Goal: Task Accomplishment & Management: Complete application form

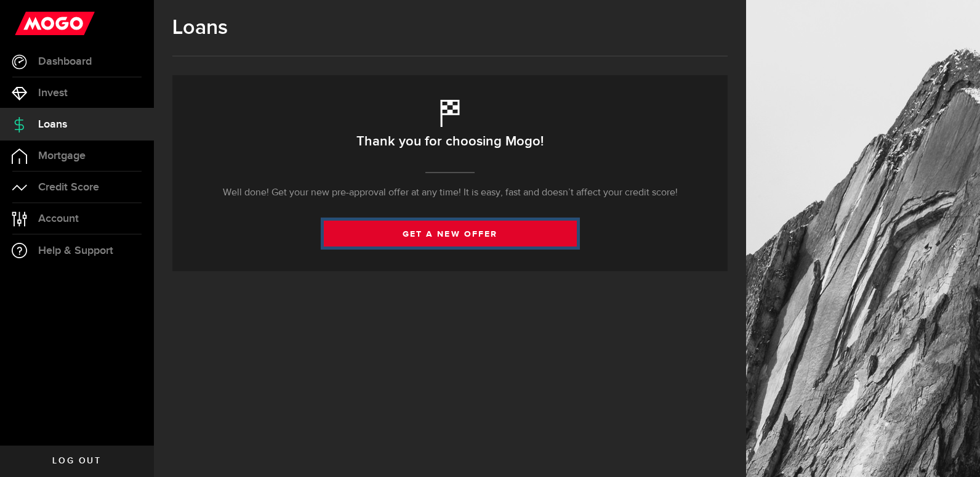
click at [406, 240] on link "get a new offer" at bounding box center [450, 233] width 253 height 26
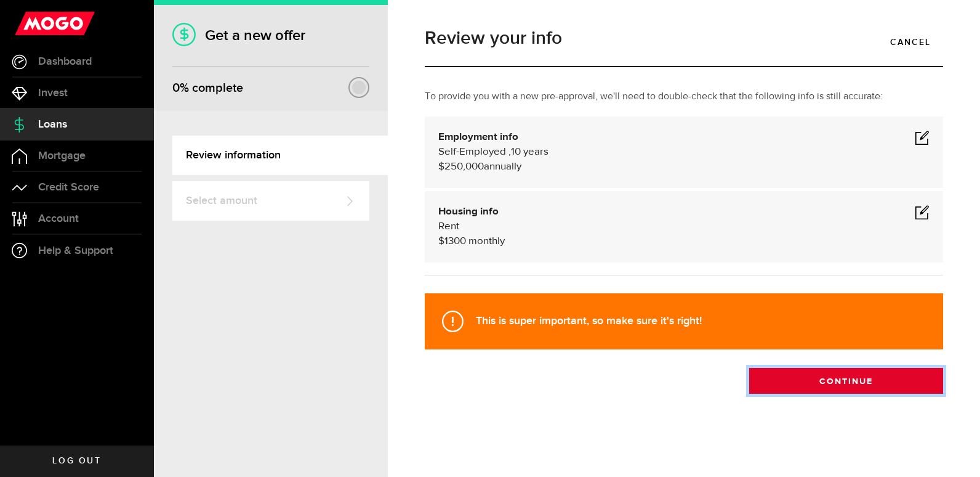
click at [834, 389] on button "Continue" at bounding box center [846, 381] width 194 height 26
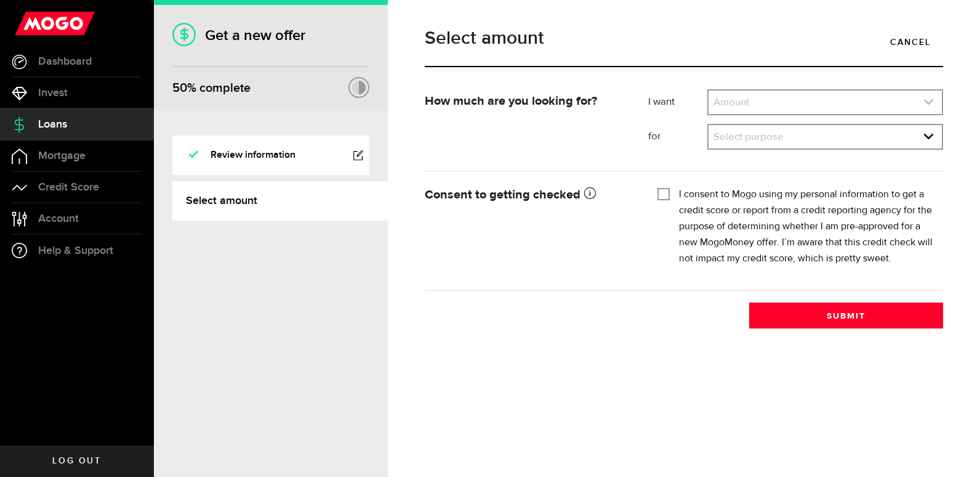
click at [829, 98] on link "expand select" at bounding box center [825, 102] width 233 height 23
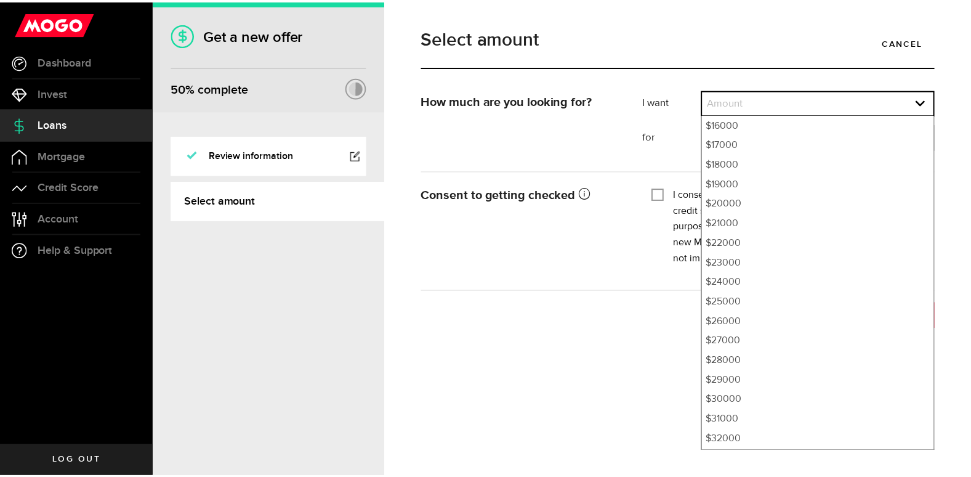
scroll to position [394, 0]
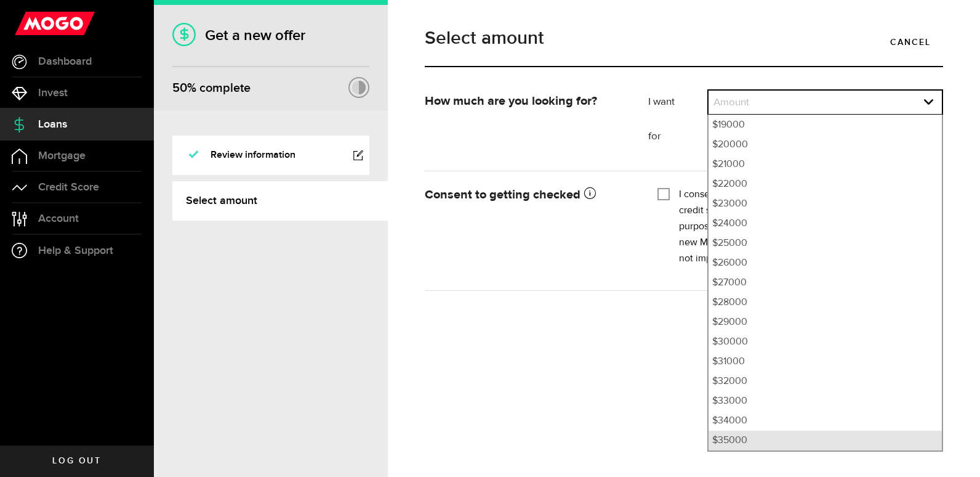
click at [743, 438] on li "$35000" at bounding box center [825, 440] width 233 height 20
select select "35000"
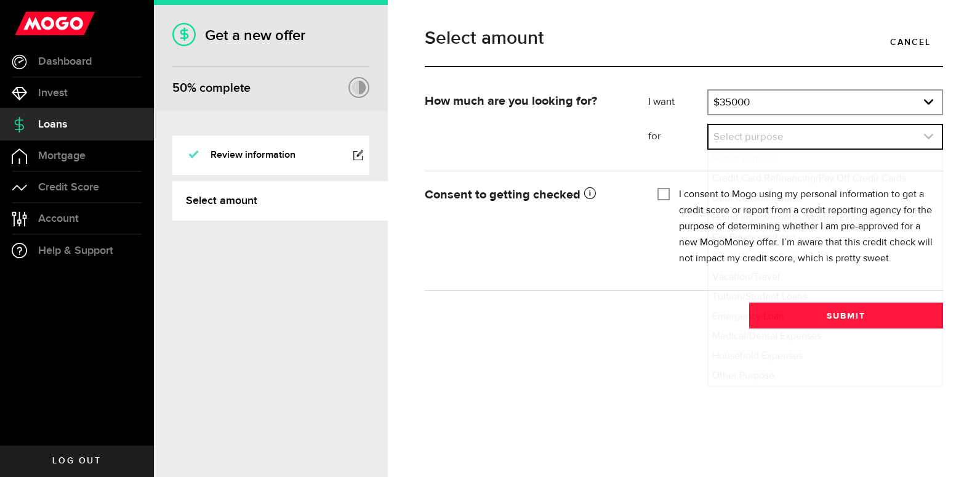
click at [830, 147] on link "expand select" at bounding box center [825, 136] width 233 height 23
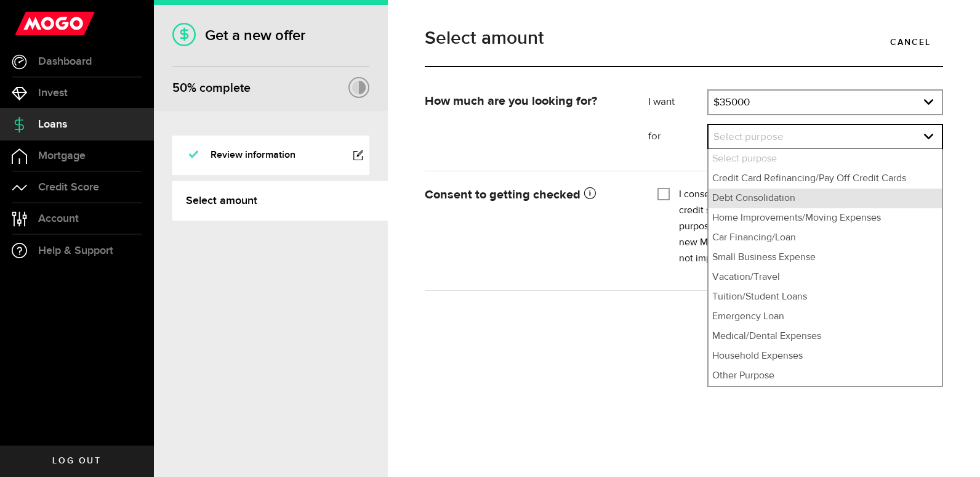
click at [756, 198] on li "Debt Consolidation" at bounding box center [825, 198] width 233 height 20
select select "Debt Consolidation"
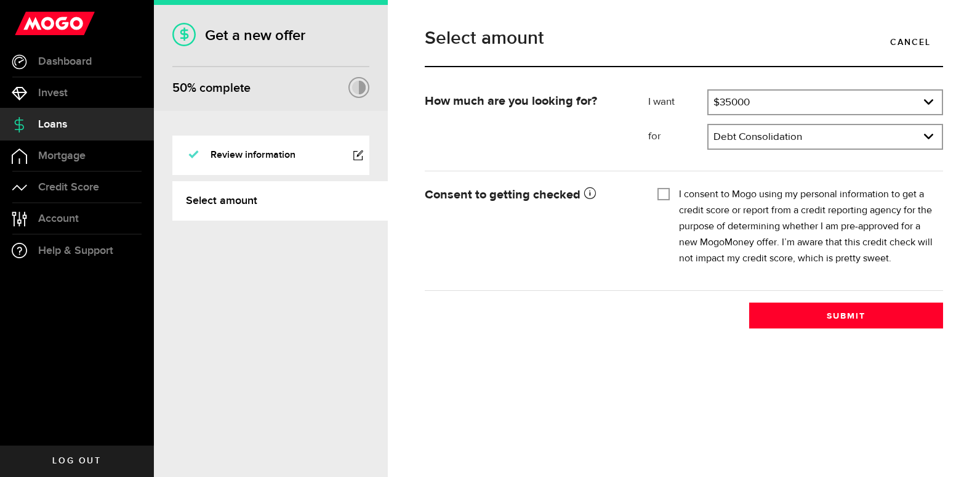
click at [659, 193] on input "I consent to Mogo using my personal information to get a credit score or report…" at bounding box center [664, 193] width 12 height 12
checkbox input "true"
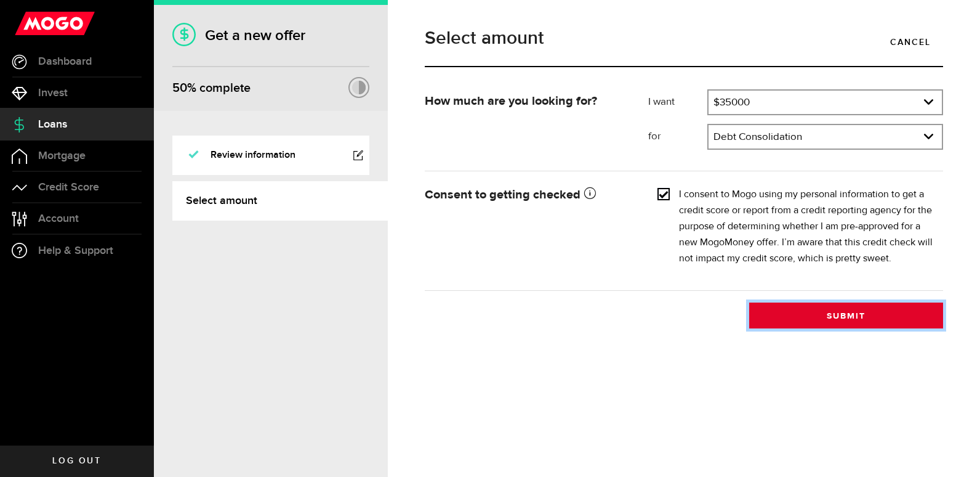
click at [832, 309] on button "Submit" at bounding box center [846, 315] width 194 height 26
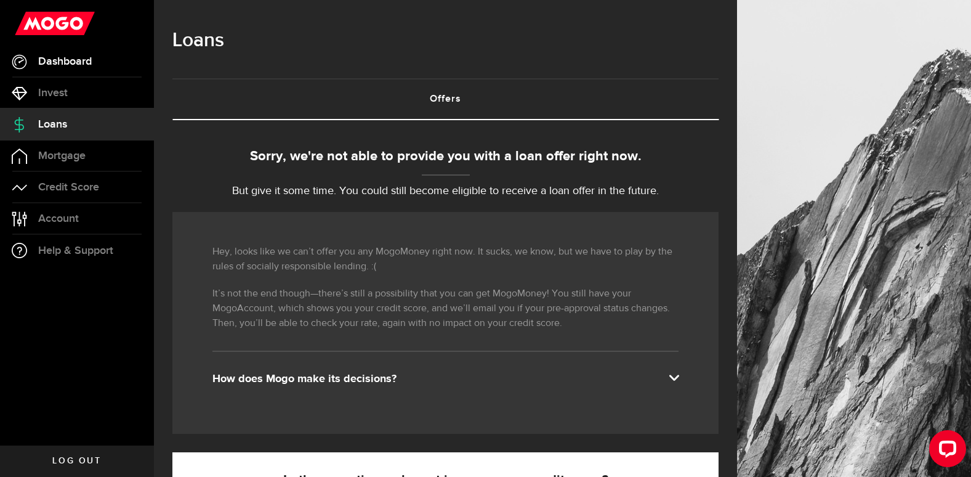
click at [63, 65] on span "Dashboard" at bounding box center [65, 61] width 54 height 11
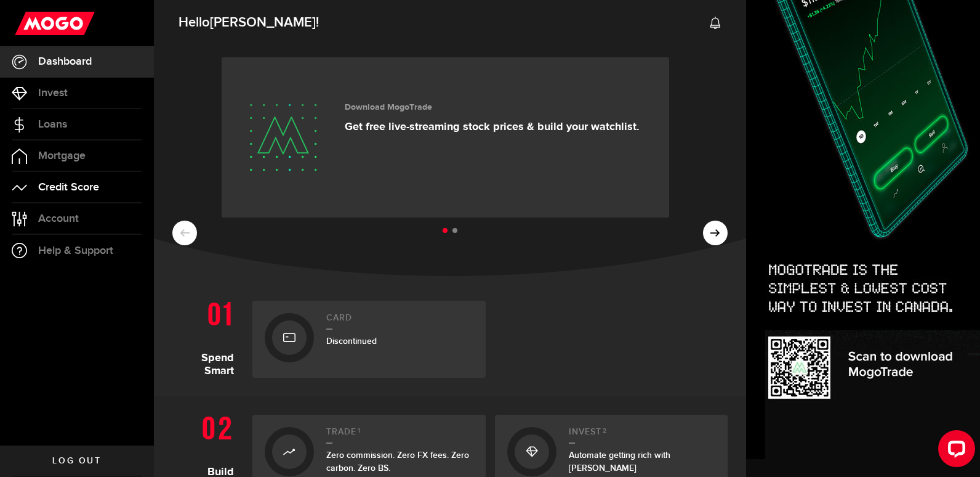
click at [76, 187] on span "Credit Score" at bounding box center [68, 187] width 61 height 11
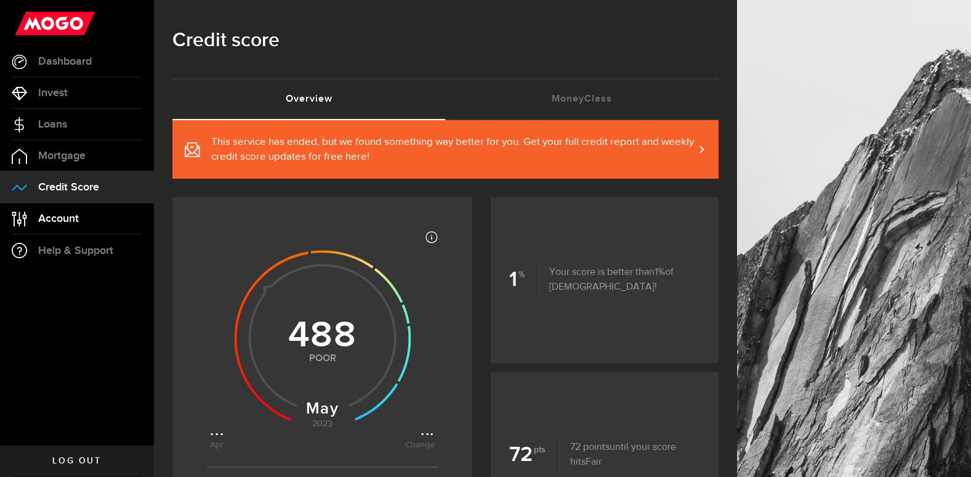
click at [79, 213] on span "Account" at bounding box center [58, 218] width 41 height 11
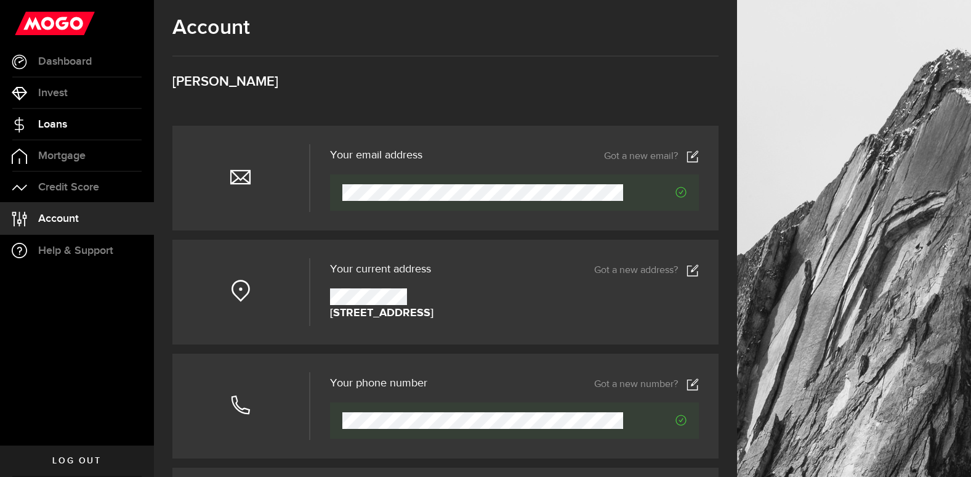
click at [65, 116] on link "Loans" at bounding box center [77, 124] width 154 height 31
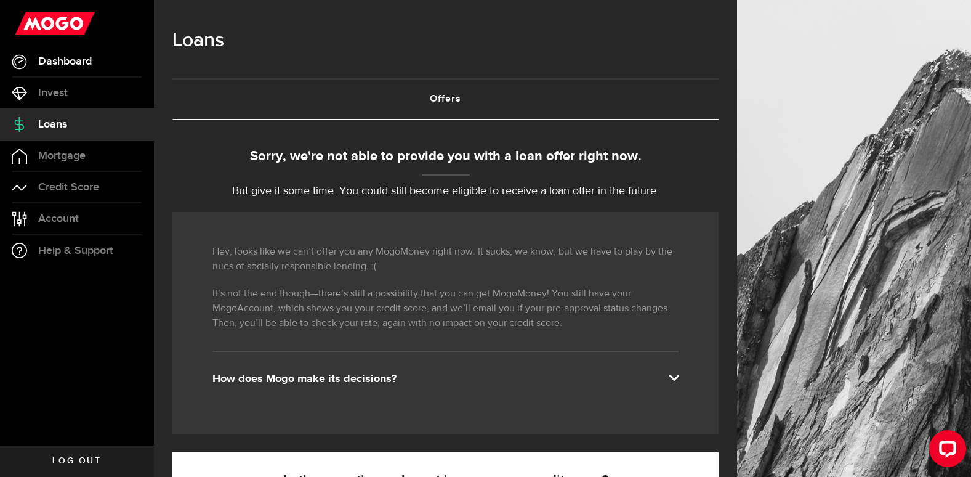
click at [54, 71] on link "Dashboard" at bounding box center [77, 61] width 154 height 31
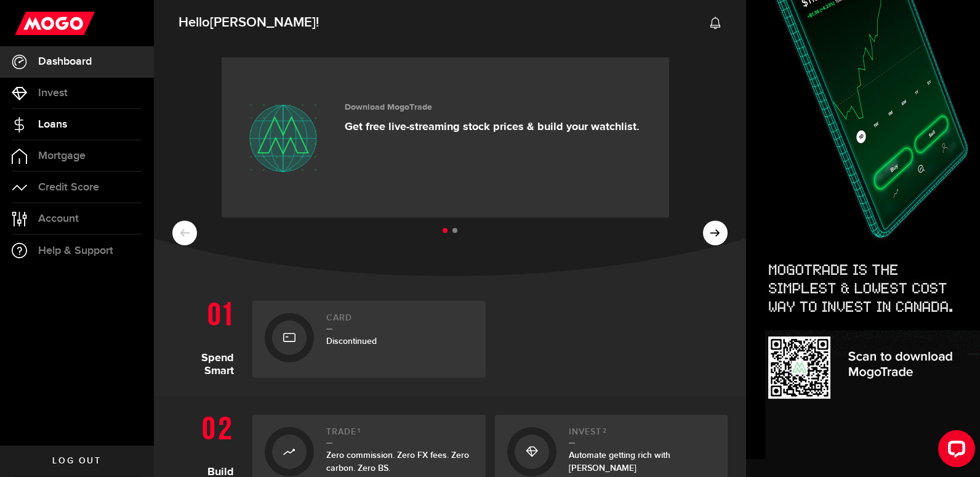
click at [70, 129] on link "Loans" at bounding box center [77, 124] width 154 height 31
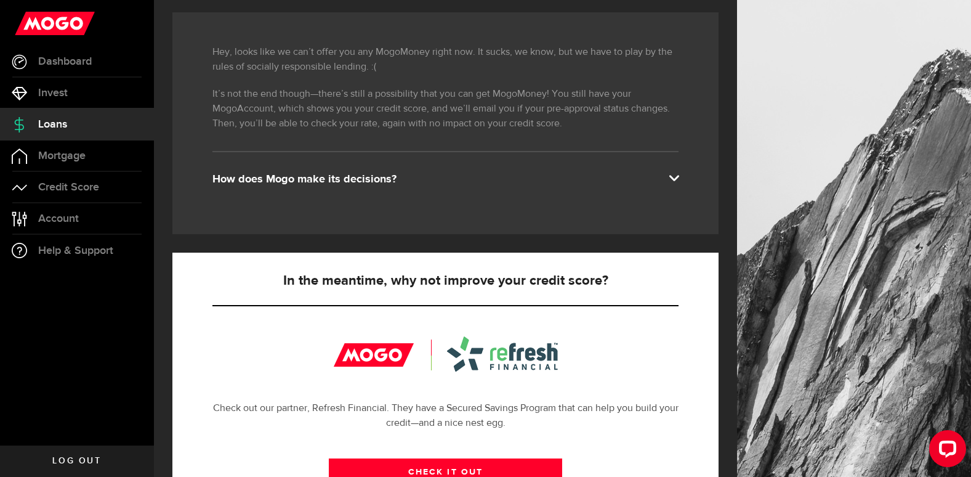
scroll to position [198, 0]
